Goal: Navigation & Orientation: Find specific page/section

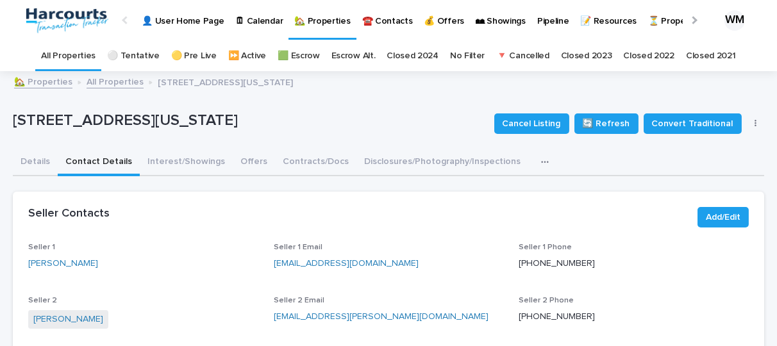
click at [75, 51] on link "All Properties" at bounding box center [68, 56] width 54 height 30
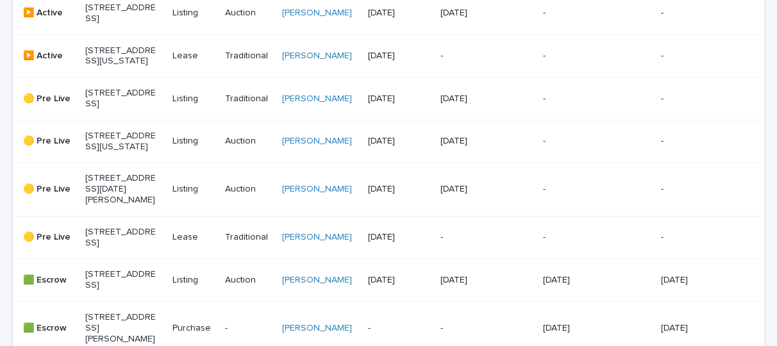
scroll to position [436, 0]
click at [281, 213] on td "[PERSON_NAME]" at bounding box center [320, 189] width 86 height 53
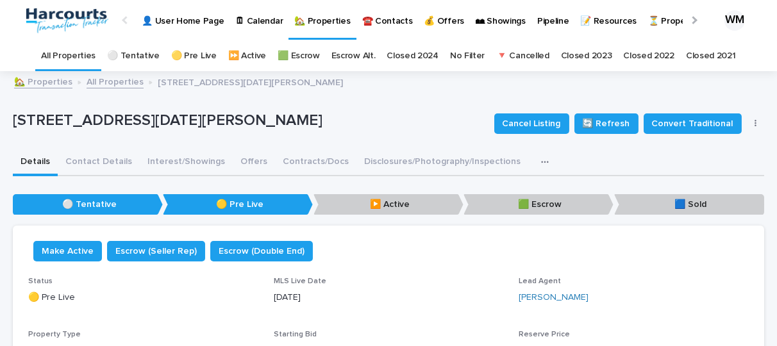
scroll to position [1, 0]
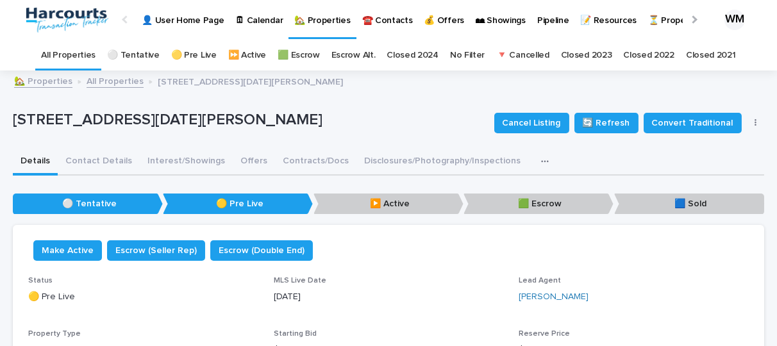
click at [84, 54] on link "All Properties" at bounding box center [68, 55] width 54 height 30
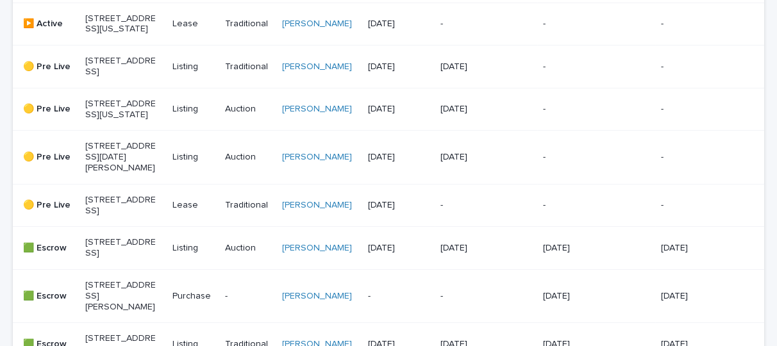
scroll to position [476, 0]
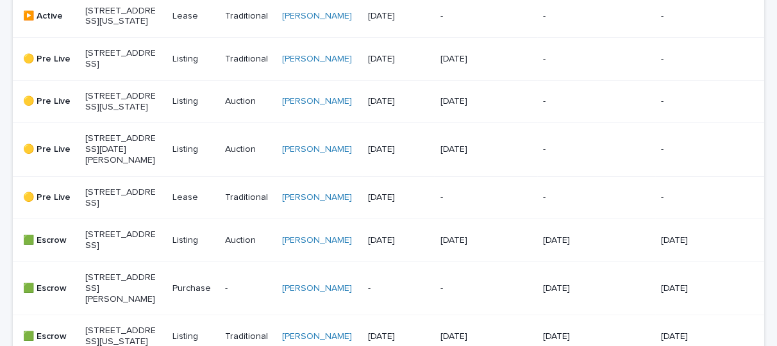
click at [115, 165] on p "[STREET_ADDRESS][DATE][PERSON_NAME]" at bounding box center [120, 149] width 71 height 32
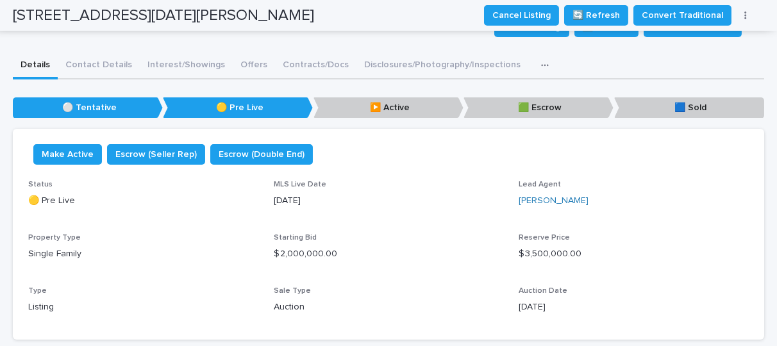
scroll to position [40, 0]
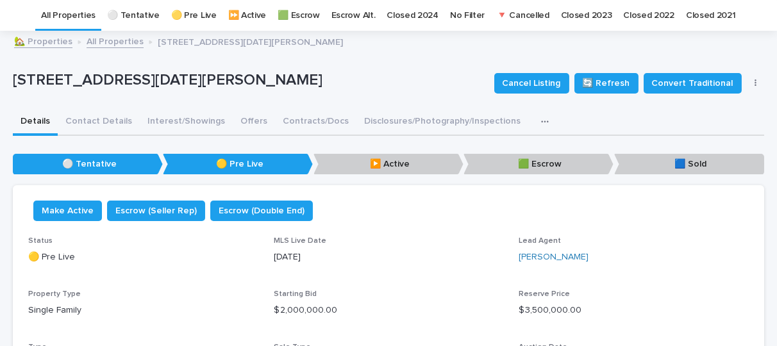
drag, startPoint x: 325, startPoint y: 77, endPoint x: 3, endPoint y: 81, distance: 322.4
click at [3, 81] on div "Loading... Saving… Loading... Saving… [STREET_ADDRESS][DATE][PERSON_NAME] Cance…" at bounding box center [388, 285] width 777 height 506
copy p "[STREET_ADDRESS][DATE][PERSON_NAME]"
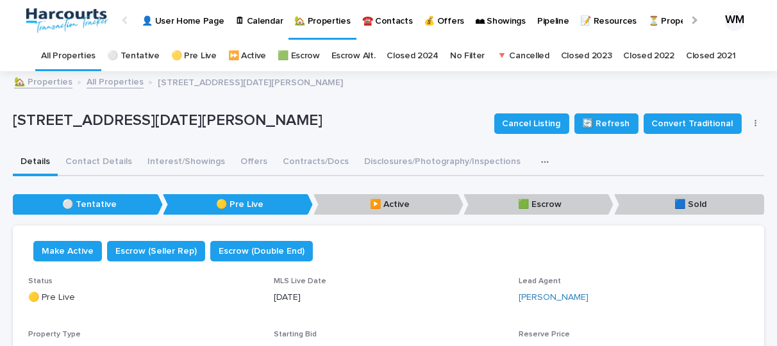
click at [76, 51] on link "All Properties" at bounding box center [68, 56] width 54 height 30
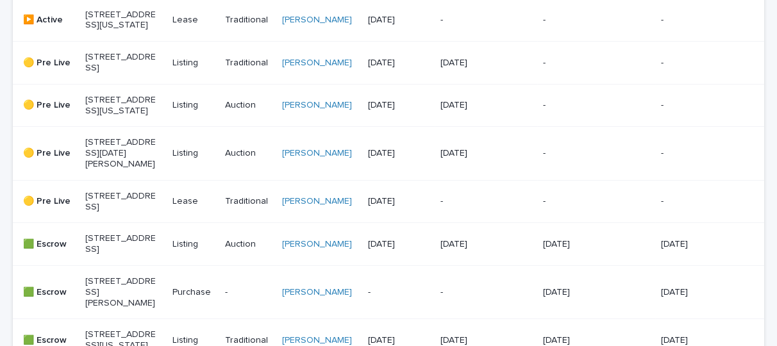
scroll to position [472, 0]
